Goal: Navigation & Orientation: Find specific page/section

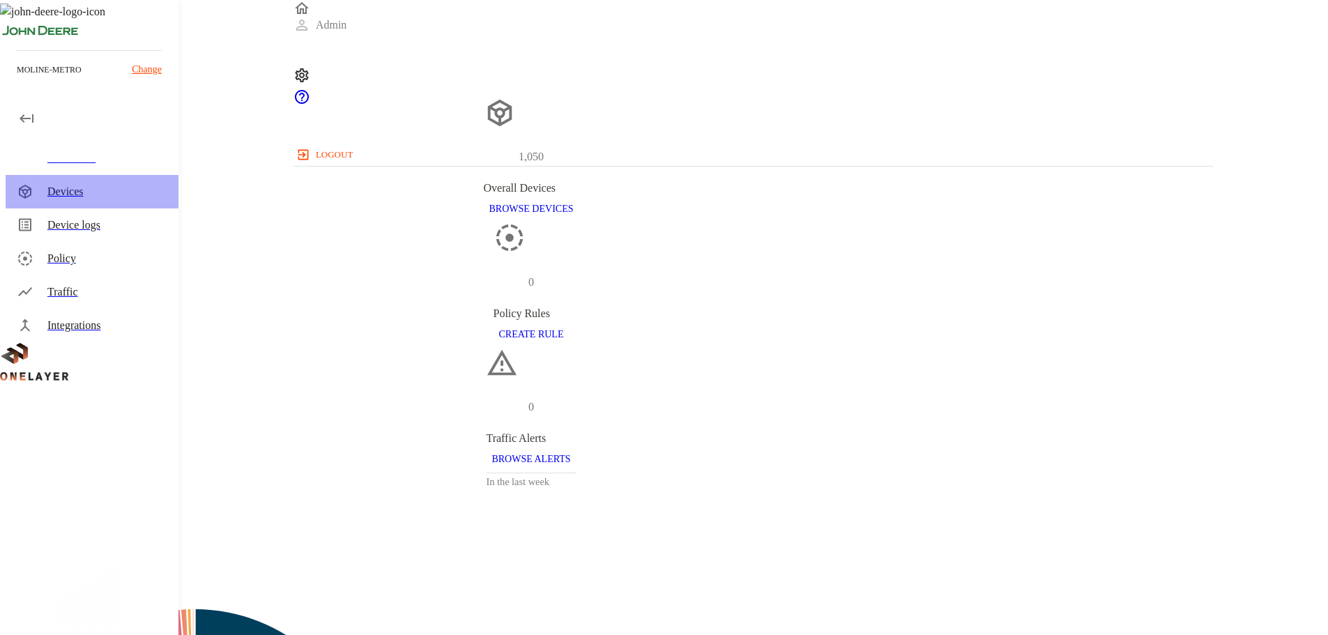
click at [61, 189] on div "Devices" at bounding box center [107, 191] width 120 height 17
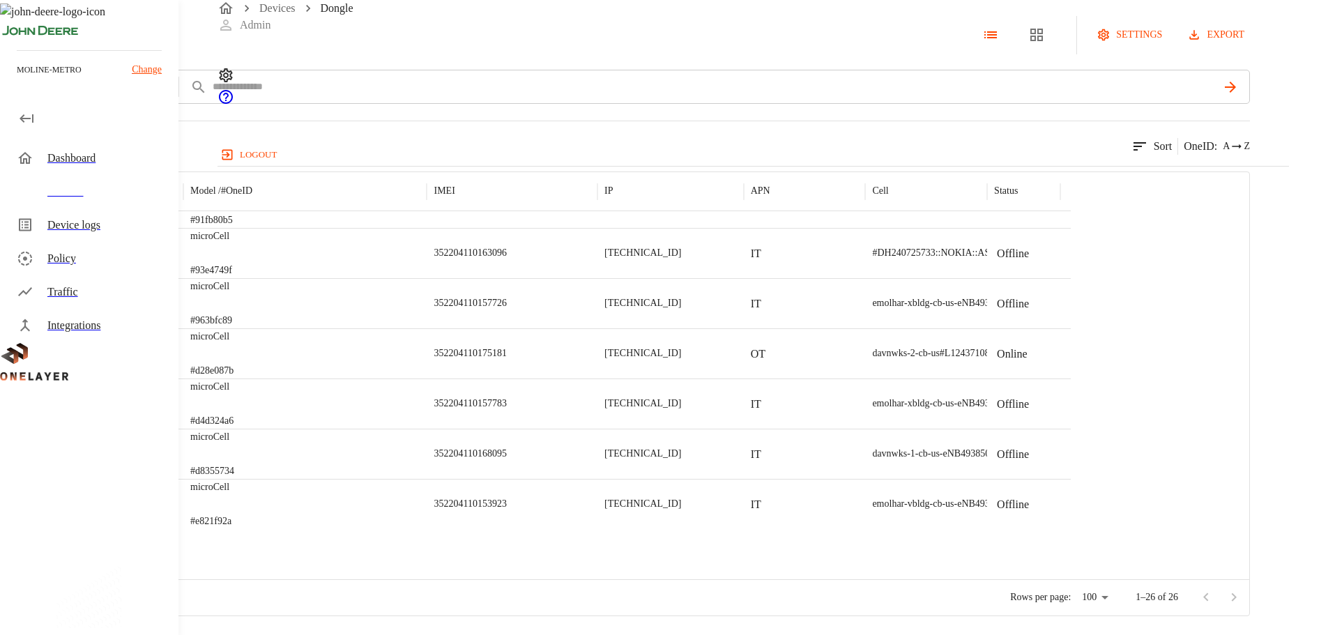
scroll to position [548, 0]
click at [1028, 413] on p "Online" at bounding box center [1012, 404] width 31 height 17
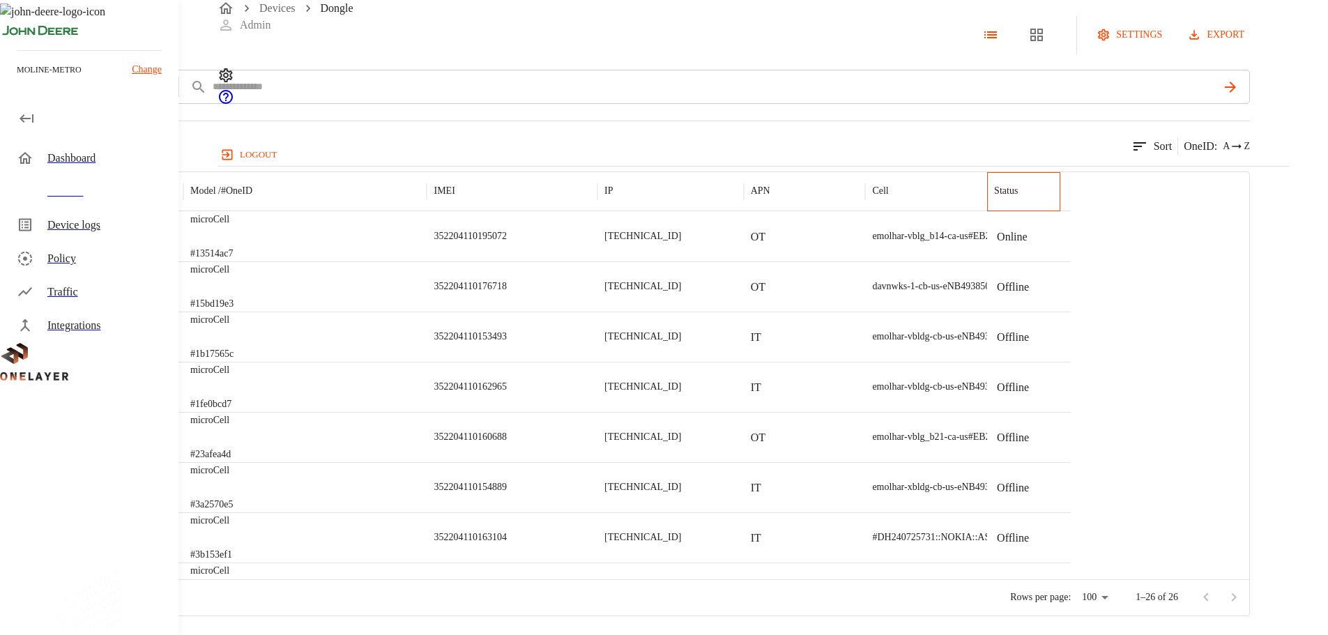
click at [1018, 198] on p "Status" at bounding box center [1006, 191] width 24 height 14
click at [1244, 153] on icon at bounding box center [1237, 146] width 14 height 14
click at [1091, 155] on div "26 results match your criteria. Sort OneID : A Z" at bounding box center [625, 138] width 1250 height 34
click at [288, 14] on link "Devices" at bounding box center [277, 8] width 36 height 12
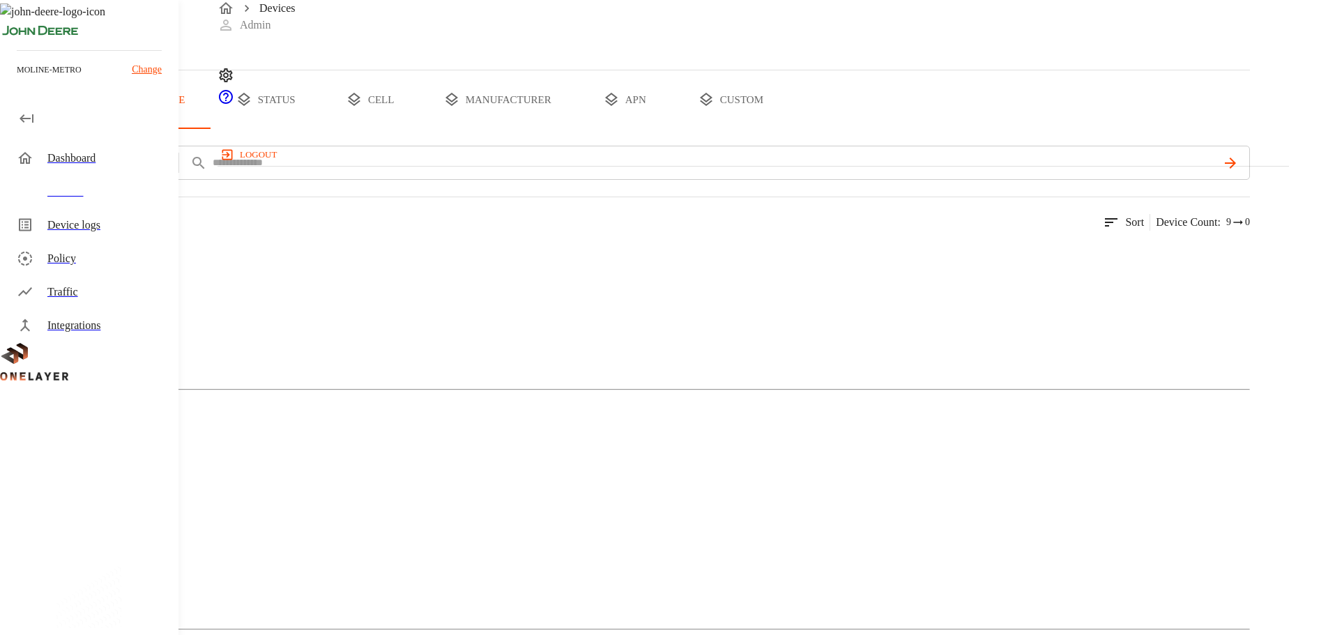
click at [318, 129] on button "status" at bounding box center [265, 99] width 105 height 59
click at [112, 331] on icon at bounding box center [70, 290] width 84 height 84
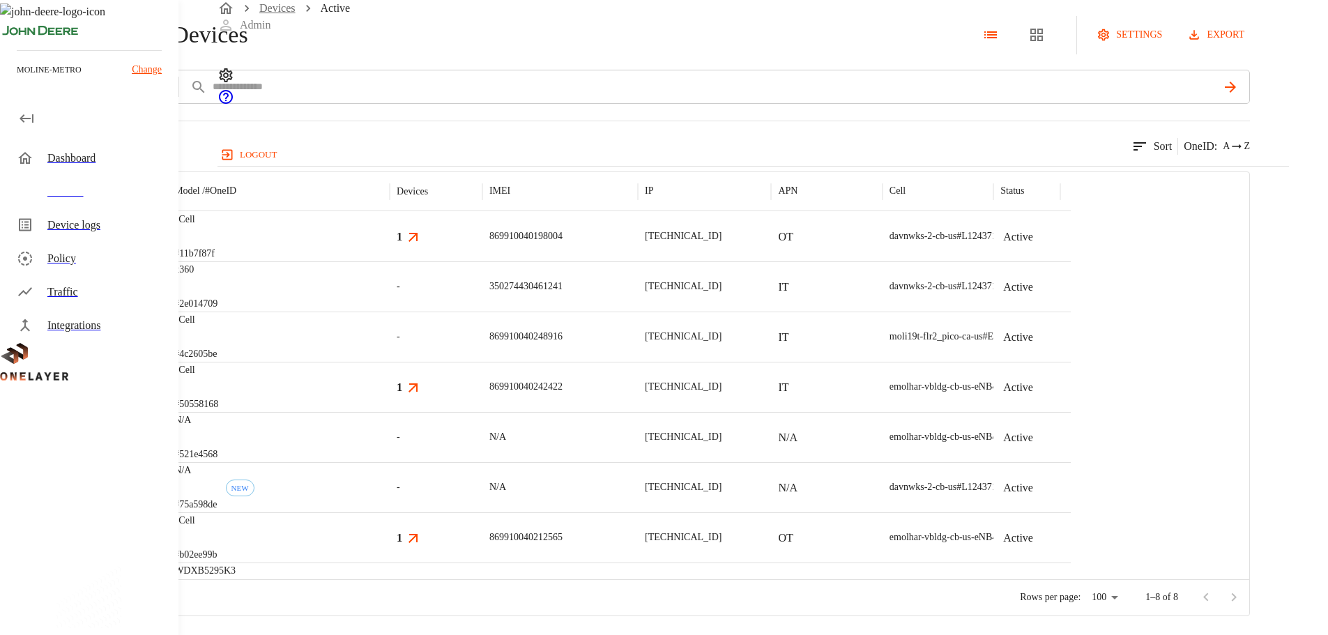
click at [285, 14] on link "Devices" at bounding box center [277, 8] width 36 height 12
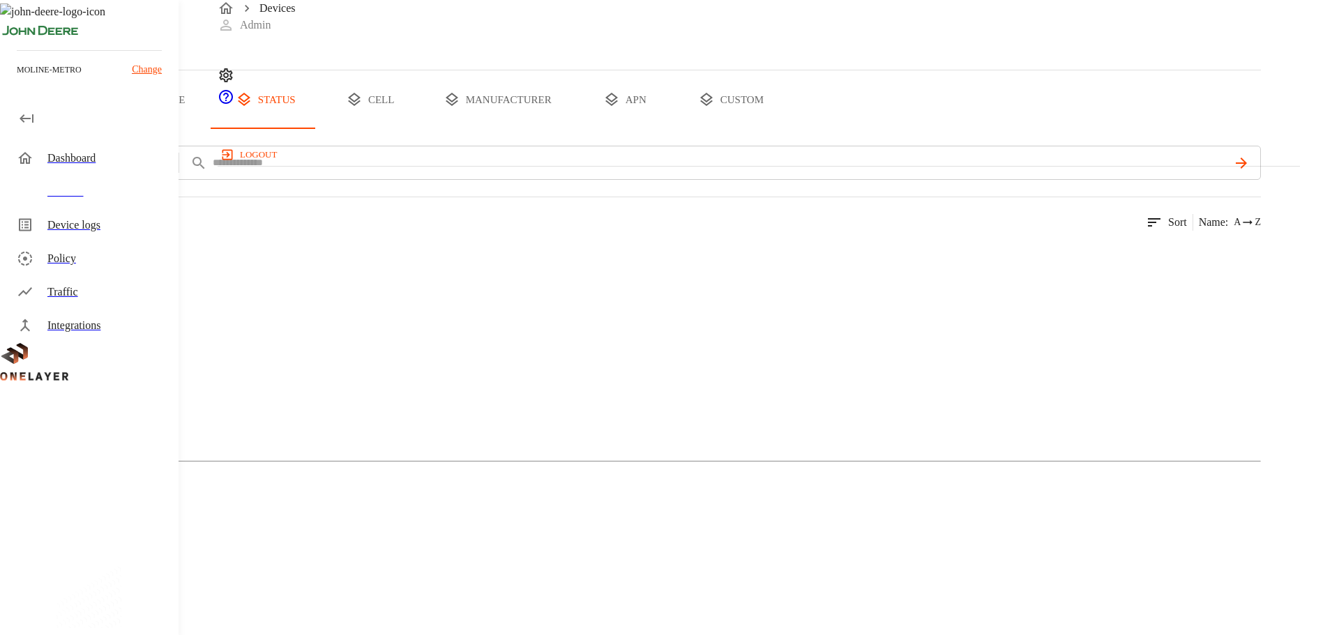
click at [213, 129] on button "type" at bounding box center [161, 99] width 105 height 59
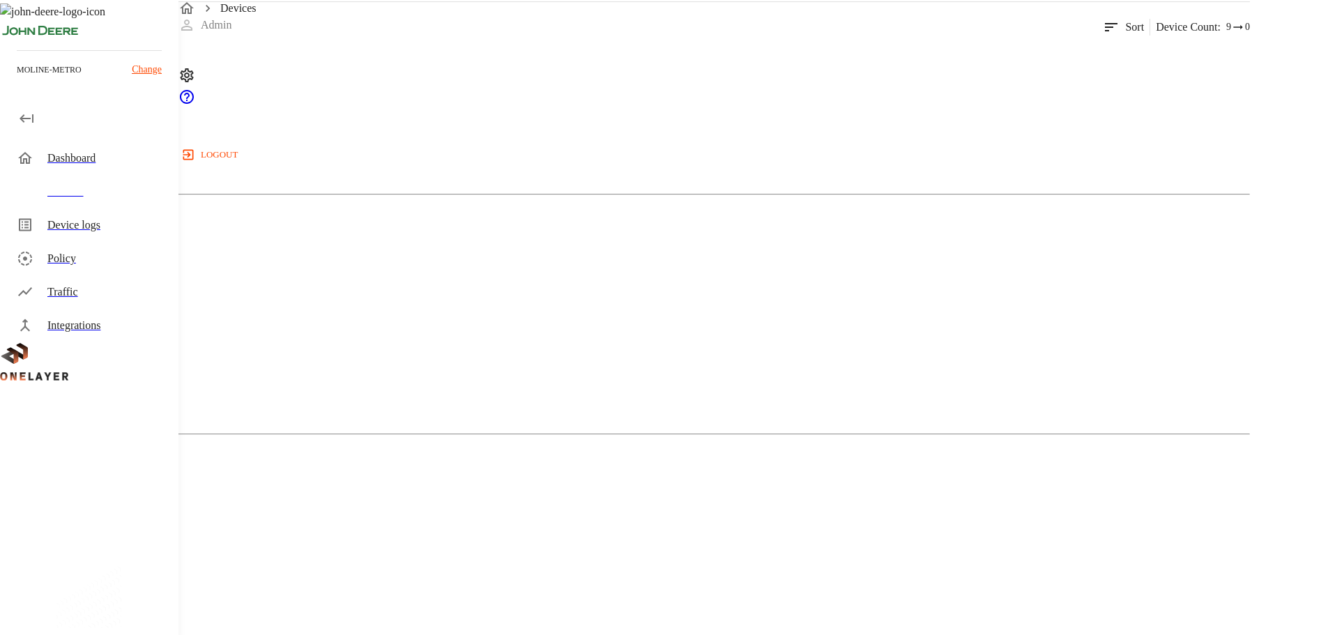
click at [751, 560] on div "Dongle" at bounding box center [625, 595] width 1250 height 70
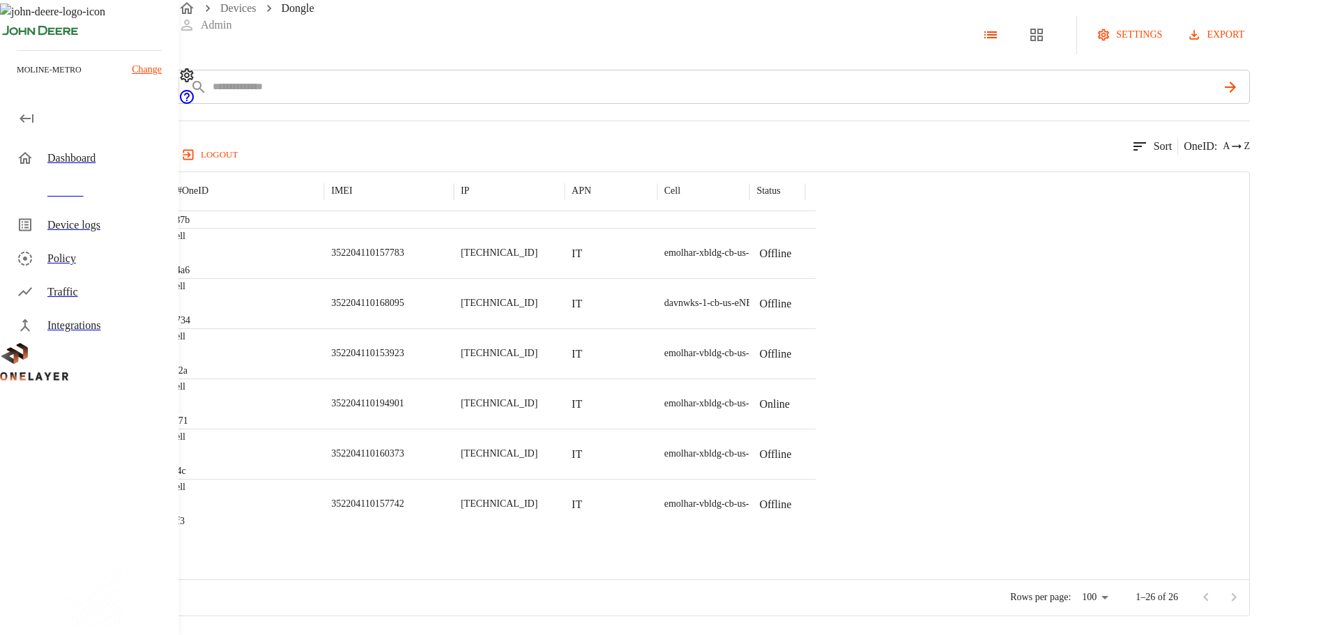
scroll to position [847, 0]
